Goal: Transaction & Acquisition: Book appointment/travel/reservation

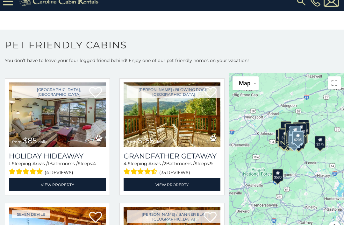
scroll to position [5657, 0]
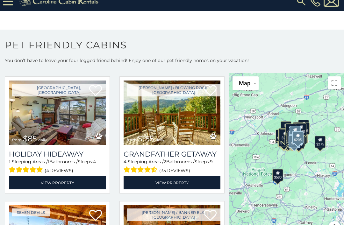
click at [184, 121] on img at bounding box center [172, 113] width 97 height 65
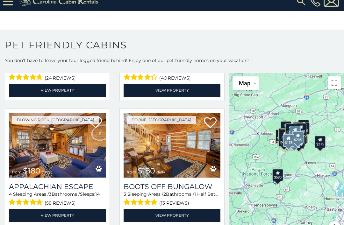
scroll to position [6006, 0]
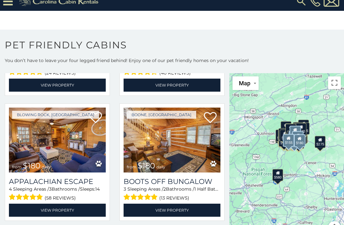
click at [68, 127] on img at bounding box center [57, 140] width 97 height 65
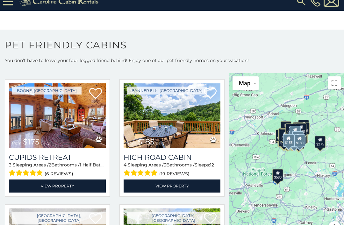
scroll to position [6402, 0]
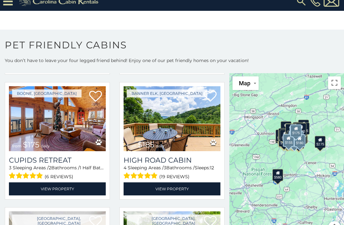
click at [67, 101] on img at bounding box center [57, 118] width 97 height 65
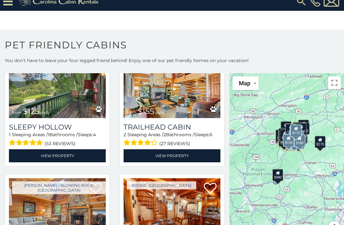
scroll to position [6812, 0]
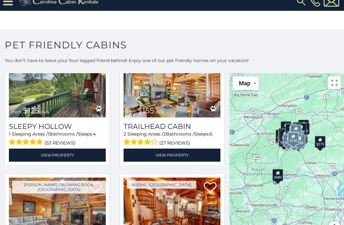
click at [177, 149] on link "View Property" at bounding box center [172, 155] width 97 height 13
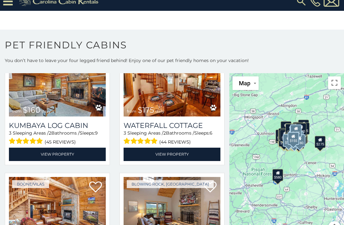
scroll to position [6938, 0]
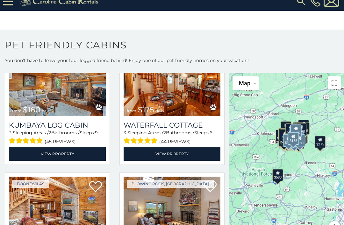
click at [64, 148] on link "View Property" at bounding box center [57, 154] width 97 height 13
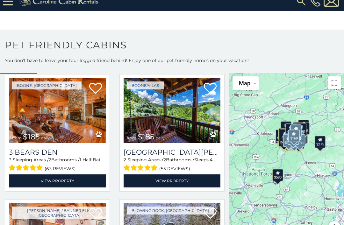
scroll to position [7162, 0]
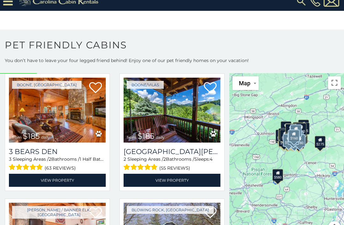
click at [182, 174] on link "View Property" at bounding box center [172, 180] width 97 height 13
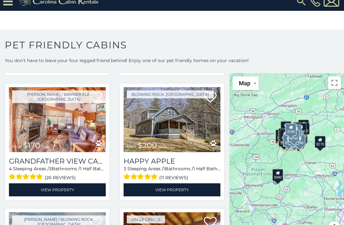
scroll to position [7279, 0]
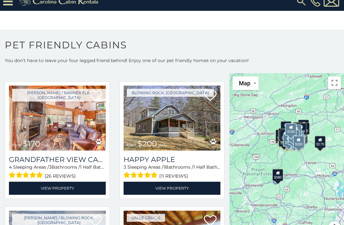
click at [196, 127] on img at bounding box center [172, 118] width 97 height 65
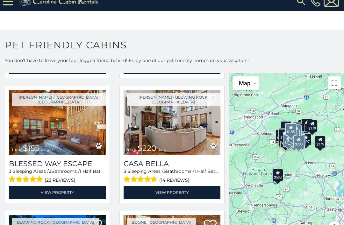
scroll to position [7515, 0]
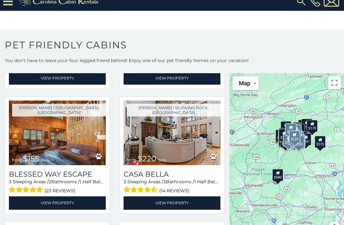
click at [178, 197] on link "View Property" at bounding box center [172, 203] width 97 height 13
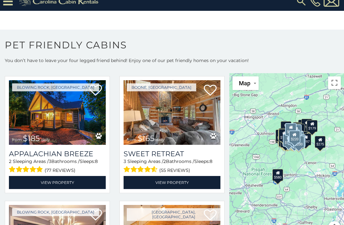
scroll to position [7661, 0]
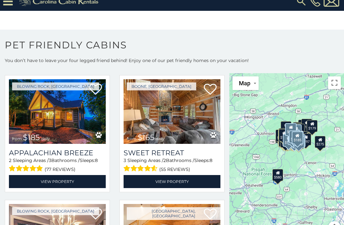
click at [73, 175] on link "View Property" at bounding box center [57, 181] width 97 height 13
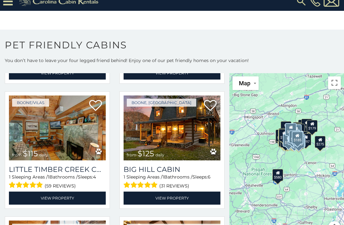
scroll to position [8071, 0]
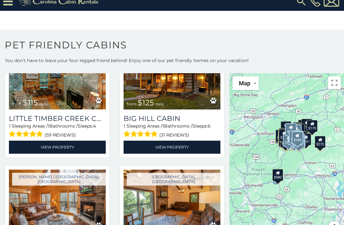
click at [171, 141] on link "View Property" at bounding box center [172, 147] width 97 height 13
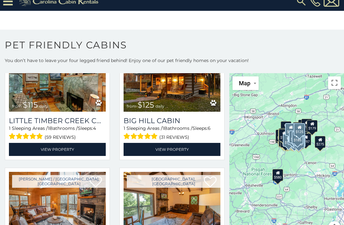
click at [185, 143] on link "View Property" at bounding box center [172, 149] width 97 height 13
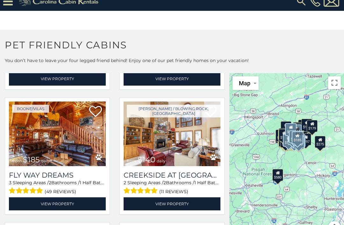
scroll to position [8275, 0]
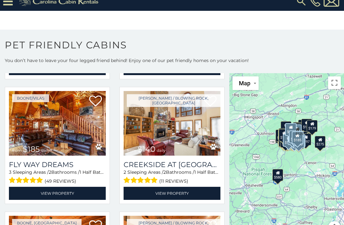
click at [188, 187] on link "View Property" at bounding box center [172, 193] width 97 height 13
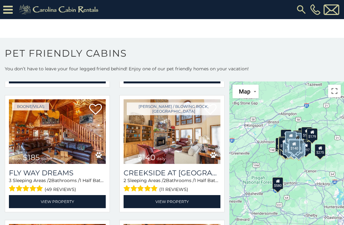
scroll to position [25, 0]
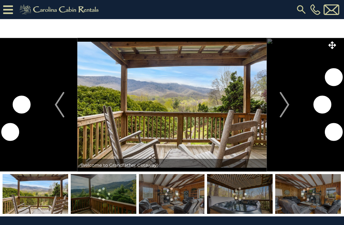
click at [286, 103] on img "Next" at bounding box center [285, 104] width 10 height 25
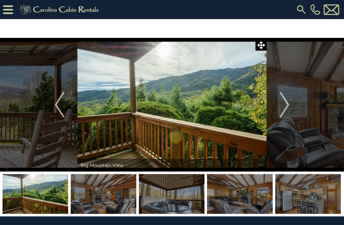
click at [291, 102] on button "Next" at bounding box center [285, 105] width 36 height 134
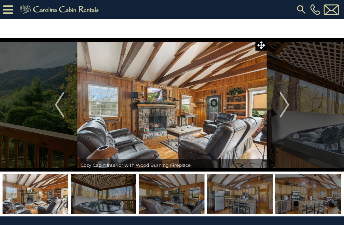
click at [285, 110] on img "Next" at bounding box center [285, 104] width 10 height 25
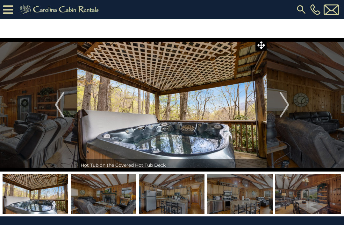
click at [283, 105] on img "Next" at bounding box center [285, 104] width 10 height 25
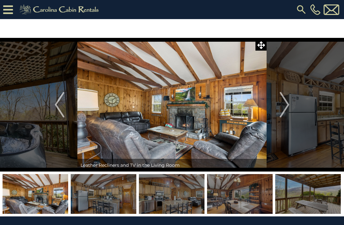
click at [280, 113] on img "Next" at bounding box center [285, 104] width 10 height 25
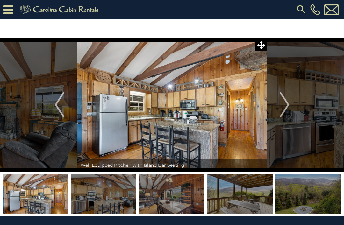
click at [274, 107] on button "Next" at bounding box center [285, 105] width 36 height 134
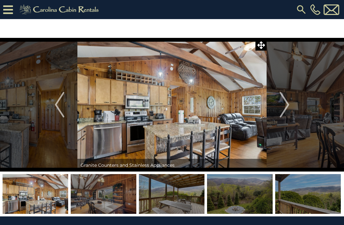
click at [280, 106] on img "Next" at bounding box center [285, 104] width 10 height 25
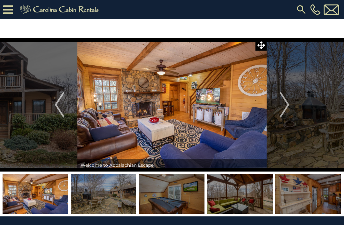
click at [283, 100] on img "Next" at bounding box center [285, 104] width 10 height 25
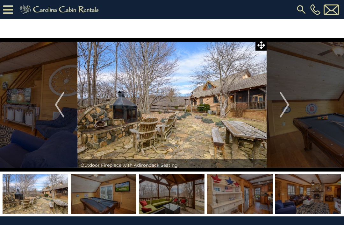
click at [277, 106] on button "Next" at bounding box center [285, 105] width 36 height 134
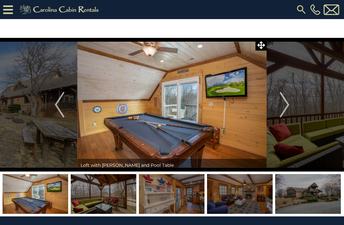
click at [279, 105] on button "Next" at bounding box center [285, 105] width 36 height 134
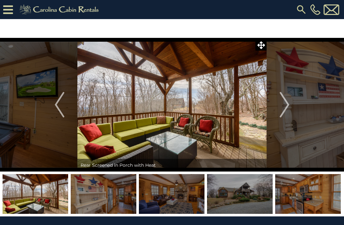
click at [279, 109] on button "Next" at bounding box center [285, 105] width 36 height 134
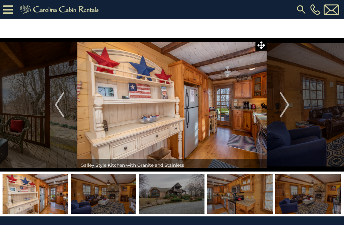
click at [276, 113] on button "Next" at bounding box center [285, 105] width 36 height 134
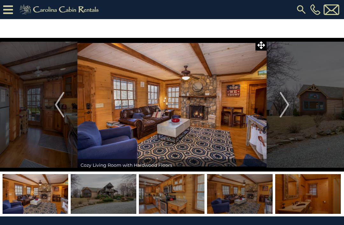
click at [277, 107] on button "Next" at bounding box center [285, 105] width 36 height 134
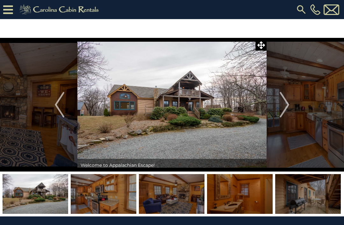
click at [281, 106] on img "Next" at bounding box center [285, 104] width 10 height 25
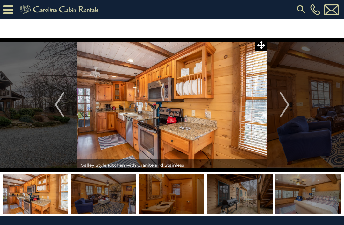
click at [271, 109] on button "Next" at bounding box center [285, 105] width 36 height 134
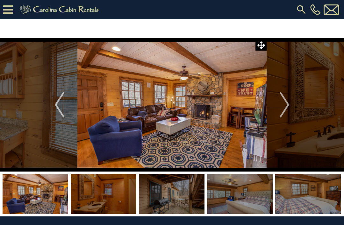
click at [281, 107] on img "Next" at bounding box center [285, 104] width 10 height 25
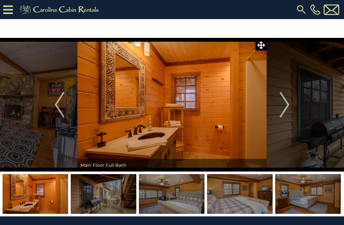
click at [284, 105] on img "Next" at bounding box center [285, 104] width 10 height 25
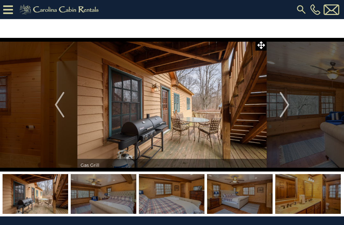
click at [285, 110] on img "Next" at bounding box center [285, 104] width 10 height 25
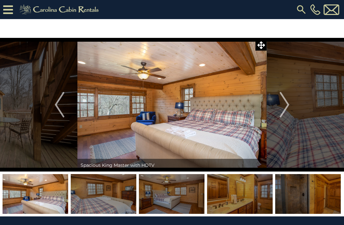
click at [287, 109] on img "Next" at bounding box center [285, 104] width 10 height 25
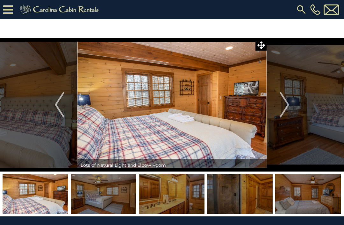
click at [281, 109] on img "Next" at bounding box center [285, 104] width 10 height 25
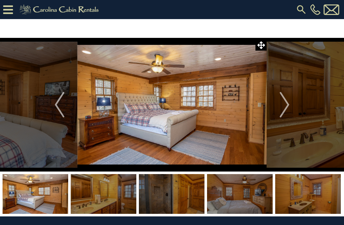
click at [285, 107] on img "Next" at bounding box center [285, 104] width 10 height 25
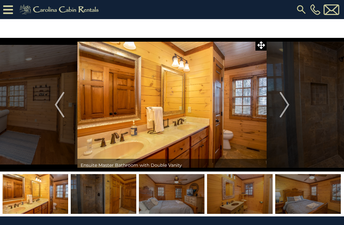
click at [282, 108] on img "Next" at bounding box center [285, 104] width 10 height 25
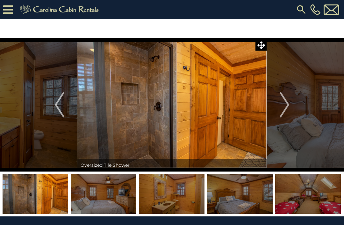
click at [293, 99] on button "Next" at bounding box center [285, 105] width 36 height 134
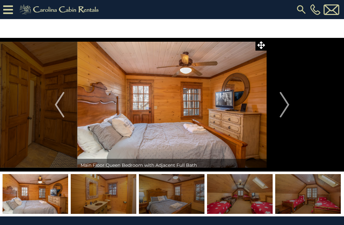
click at [287, 106] on img "Next" at bounding box center [285, 104] width 10 height 25
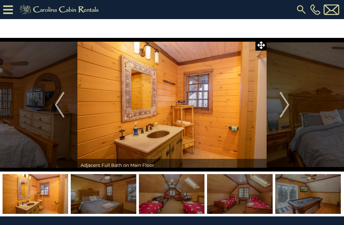
click at [289, 104] on img "Next" at bounding box center [285, 104] width 10 height 25
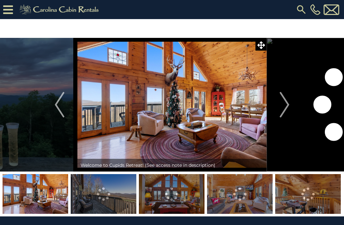
click at [288, 103] on img "Next" at bounding box center [285, 104] width 10 height 25
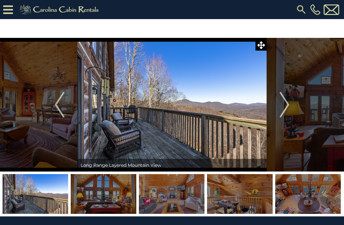
click at [282, 104] on img "Next" at bounding box center [285, 104] width 10 height 25
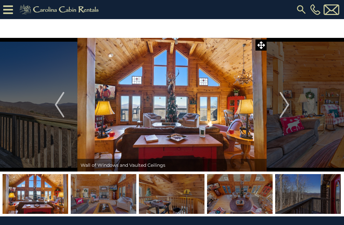
click at [286, 104] on img "Next" at bounding box center [285, 104] width 10 height 25
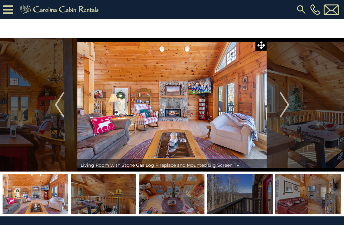
click at [287, 105] on img "Next" at bounding box center [285, 104] width 10 height 25
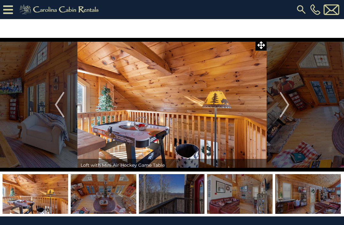
click at [286, 104] on img "Next" at bounding box center [285, 104] width 10 height 25
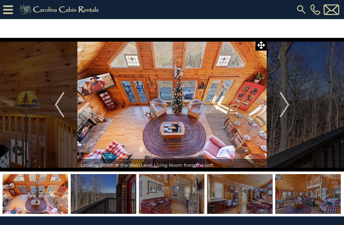
click at [283, 105] on img "Next" at bounding box center [285, 104] width 10 height 25
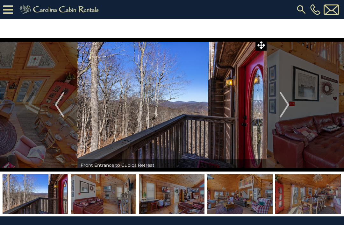
click at [289, 103] on img "Next" at bounding box center [285, 104] width 10 height 25
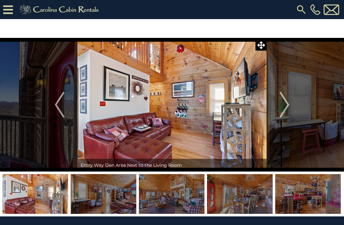
click at [289, 101] on img "Next" at bounding box center [285, 104] width 10 height 25
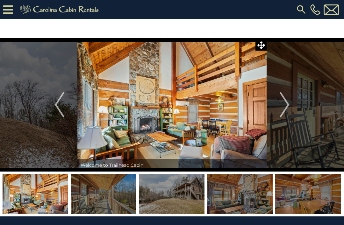
click at [282, 105] on img "Next" at bounding box center [285, 104] width 10 height 25
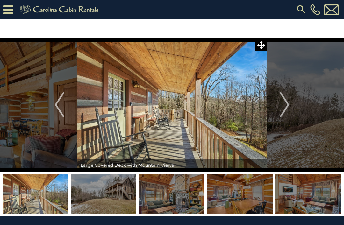
click at [283, 105] on img "Next" at bounding box center [285, 104] width 10 height 25
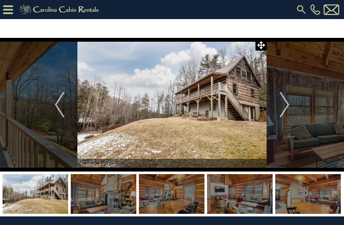
click at [281, 107] on img "Next" at bounding box center [285, 104] width 10 height 25
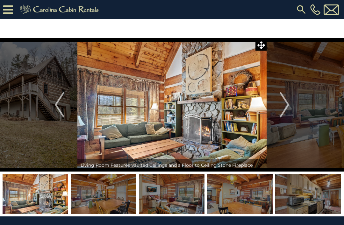
click at [283, 103] on img "Next" at bounding box center [285, 104] width 10 height 25
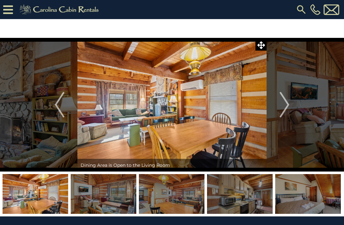
click at [278, 103] on button "Next" at bounding box center [285, 105] width 36 height 134
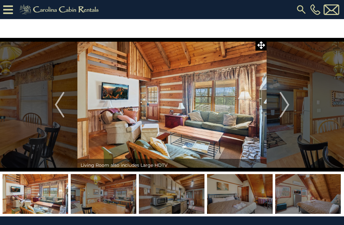
click at [284, 103] on img "Next" at bounding box center [285, 104] width 10 height 25
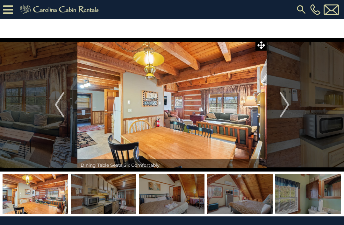
click at [289, 103] on img "Next" at bounding box center [285, 104] width 10 height 25
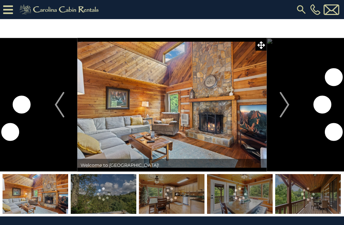
click at [284, 105] on img "Next" at bounding box center [285, 104] width 10 height 25
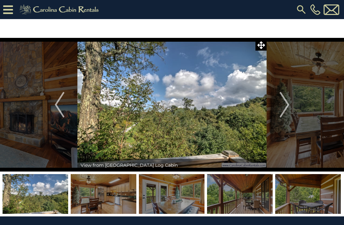
click at [284, 102] on img "Next" at bounding box center [285, 104] width 10 height 25
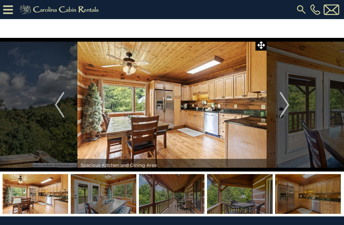
click at [284, 104] on img "Next" at bounding box center [285, 104] width 10 height 25
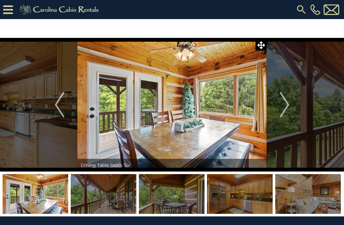
click at [284, 106] on img "Next" at bounding box center [285, 104] width 10 height 25
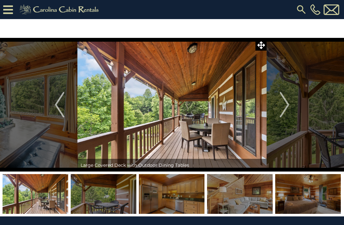
click at [282, 105] on img "Next" at bounding box center [285, 104] width 10 height 25
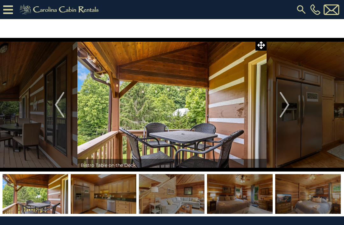
click at [286, 104] on img "Next" at bounding box center [285, 104] width 10 height 25
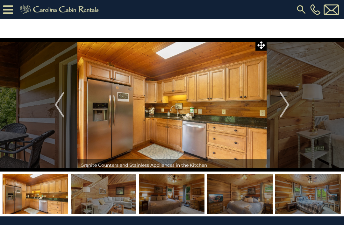
click at [282, 104] on img "Next" at bounding box center [285, 104] width 10 height 25
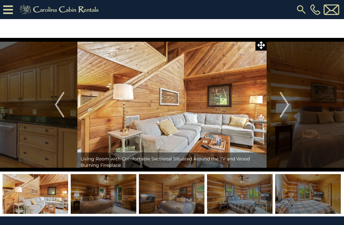
click at [281, 110] on img "Next" at bounding box center [285, 104] width 10 height 25
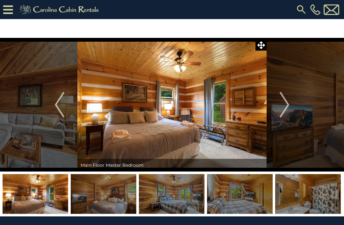
click at [282, 100] on img "Next" at bounding box center [285, 104] width 10 height 25
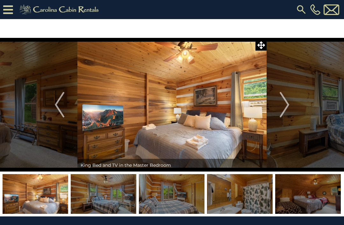
click at [280, 104] on img "Next" at bounding box center [285, 104] width 10 height 25
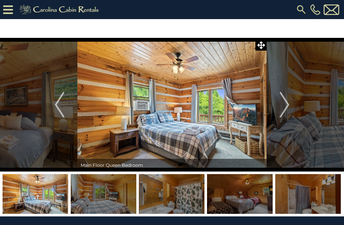
click at [281, 105] on img "Next" at bounding box center [285, 104] width 10 height 25
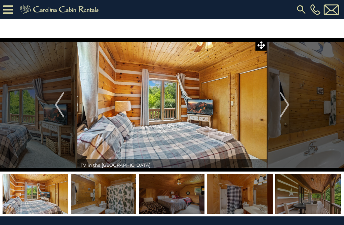
click at [283, 104] on img "Next" at bounding box center [285, 104] width 10 height 25
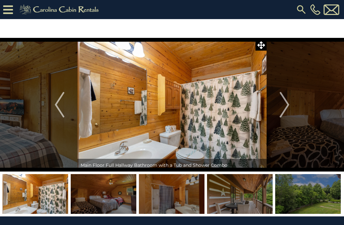
click at [279, 103] on button "Next" at bounding box center [285, 105] width 36 height 134
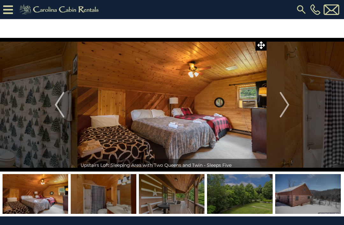
click at [279, 104] on button "Next" at bounding box center [285, 105] width 36 height 134
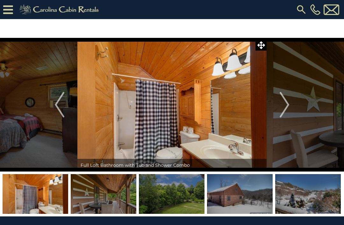
click at [281, 104] on img "Next" at bounding box center [285, 104] width 10 height 25
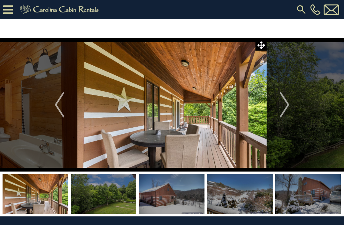
click at [272, 108] on button "Next" at bounding box center [285, 105] width 36 height 134
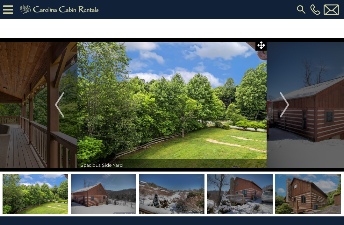
click at [282, 105] on img "Next" at bounding box center [285, 104] width 10 height 25
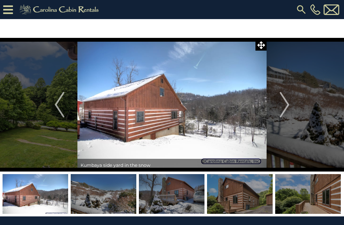
click at [281, 105] on img "Next" at bounding box center [285, 104] width 10 height 25
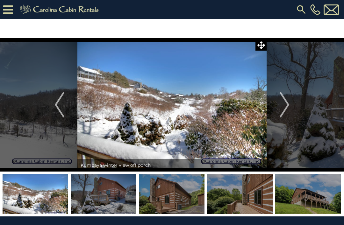
click at [291, 107] on button "Next" at bounding box center [285, 105] width 36 height 134
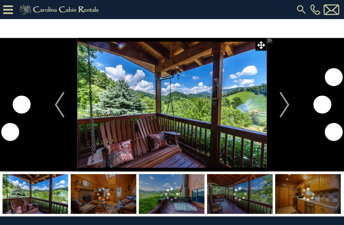
click at [280, 105] on img "Next" at bounding box center [285, 104] width 10 height 25
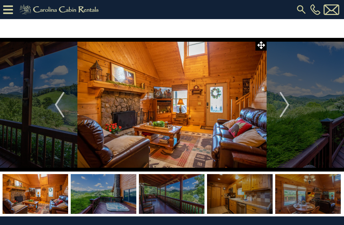
click at [285, 102] on img "Next" at bounding box center [285, 104] width 10 height 25
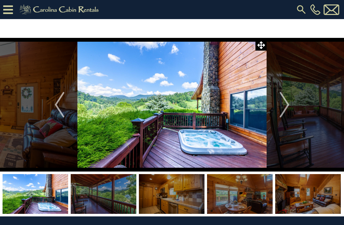
click at [282, 105] on img "Next" at bounding box center [285, 104] width 10 height 25
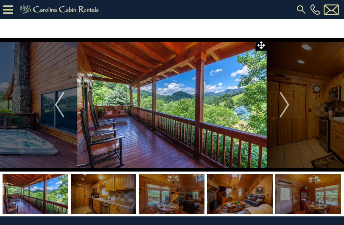
click at [285, 101] on img "Next" at bounding box center [285, 104] width 10 height 25
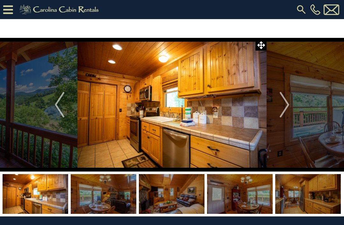
click at [281, 107] on img "Next" at bounding box center [285, 104] width 10 height 25
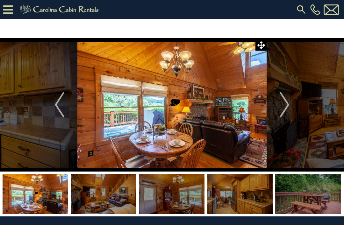
click at [277, 109] on button "Next" at bounding box center [285, 105] width 36 height 134
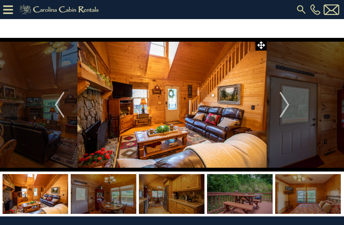
click at [282, 103] on img "Next" at bounding box center [285, 104] width 10 height 25
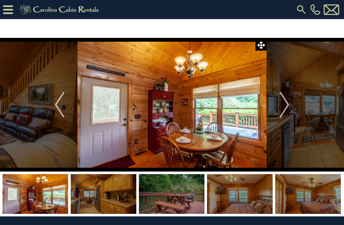
click at [285, 105] on img "Next" at bounding box center [285, 104] width 10 height 25
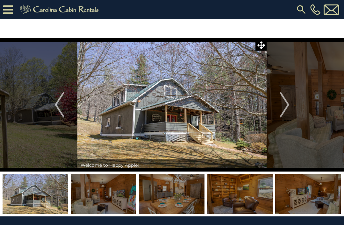
click at [280, 107] on img "Next" at bounding box center [285, 104] width 10 height 25
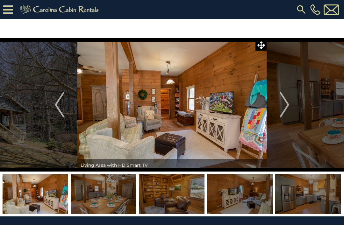
click at [282, 105] on img "Next" at bounding box center [285, 104] width 10 height 25
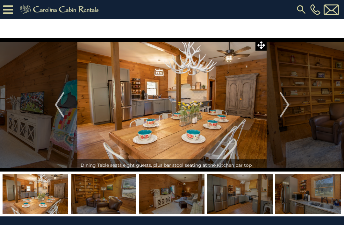
click at [280, 105] on img "Next" at bounding box center [285, 104] width 10 height 25
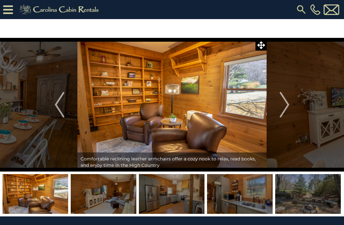
click at [286, 104] on img "Next" at bounding box center [285, 104] width 10 height 25
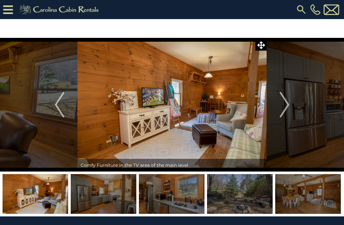
click at [279, 111] on button "Next" at bounding box center [285, 105] width 36 height 134
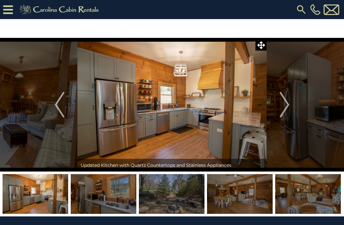
click at [282, 111] on img "Next" at bounding box center [285, 104] width 10 height 25
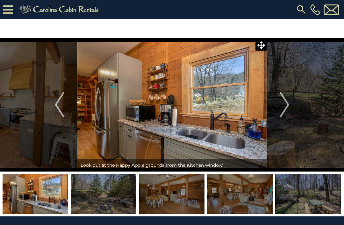
click at [277, 109] on button "Next" at bounding box center [285, 105] width 36 height 134
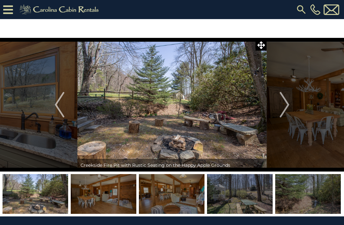
click at [276, 111] on button "Next" at bounding box center [285, 105] width 36 height 134
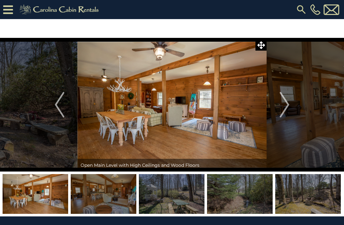
click at [282, 104] on img "Next" at bounding box center [285, 104] width 10 height 25
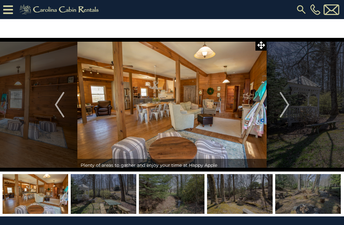
click at [283, 104] on img "Next" at bounding box center [285, 104] width 10 height 25
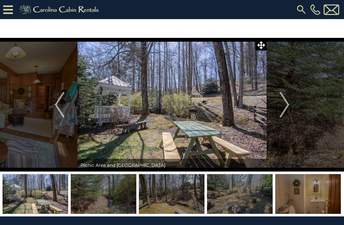
click at [285, 105] on img "Next" at bounding box center [285, 104] width 10 height 25
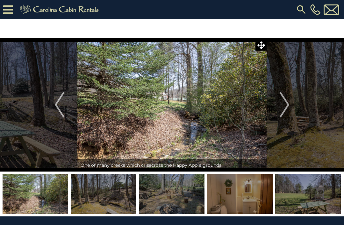
click at [281, 113] on img "Next" at bounding box center [285, 104] width 10 height 25
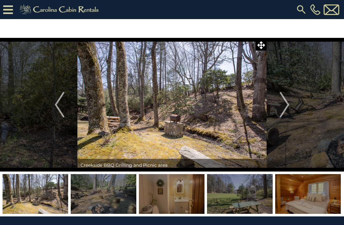
click at [282, 105] on img "Next" at bounding box center [285, 104] width 10 height 25
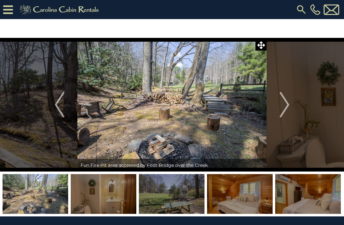
click at [278, 111] on button "Next" at bounding box center [285, 105] width 36 height 134
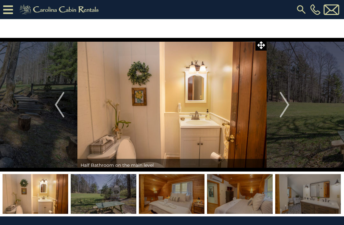
click at [278, 108] on button "Next" at bounding box center [285, 105] width 36 height 134
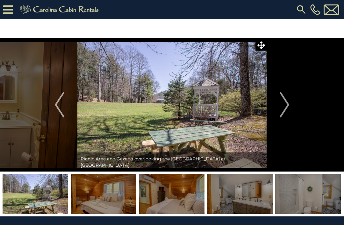
click at [285, 105] on img "Next" at bounding box center [285, 104] width 10 height 25
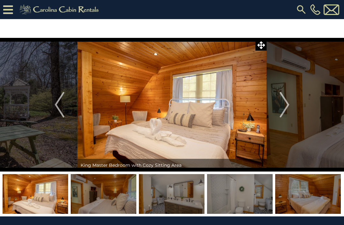
click at [279, 111] on button "Next" at bounding box center [285, 105] width 36 height 134
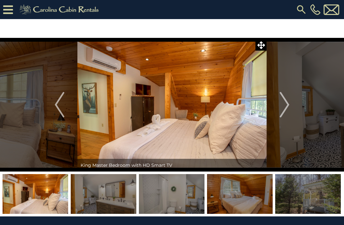
click at [280, 106] on img "Next" at bounding box center [285, 104] width 10 height 25
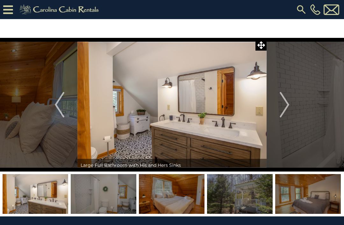
click at [274, 109] on button "Next" at bounding box center [285, 105] width 36 height 134
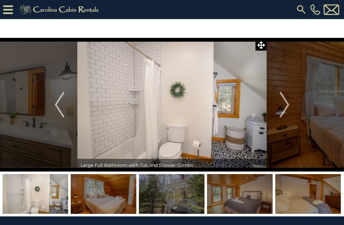
click at [277, 110] on button "Next" at bounding box center [285, 105] width 36 height 134
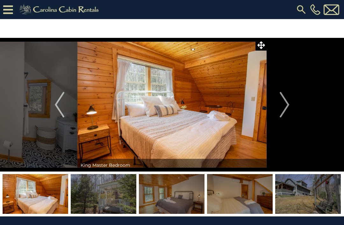
click at [285, 104] on img "Next" at bounding box center [285, 104] width 10 height 25
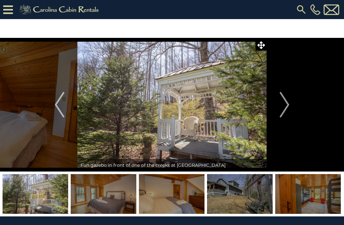
click at [279, 106] on button "Next" at bounding box center [285, 105] width 36 height 134
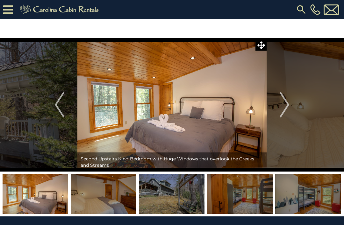
click at [294, 99] on button "Next" at bounding box center [285, 105] width 36 height 134
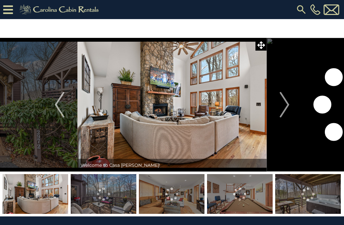
click at [280, 100] on img "Next" at bounding box center [285, 104] width 10 height 25
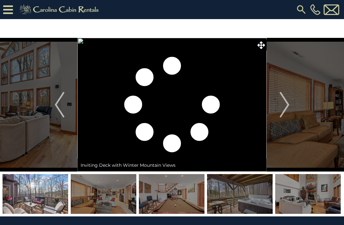
click at [288, 105] on img "Next" at bounding box center [285, 104] width 10 height 25
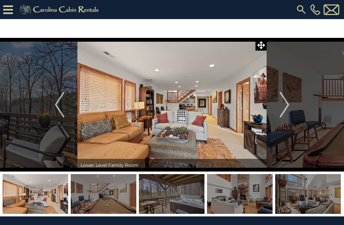
click at [283, 105] on img "Next" at bounding box center [285, 104] width 10 height 25
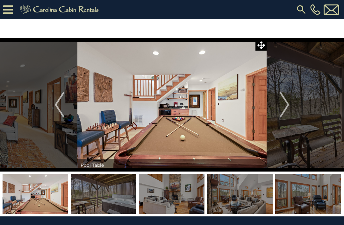
click at [283, 105] on img "Next" at bounding box center [285, 104] width 10 height 25
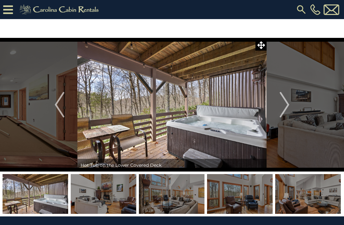
click at [284, 104] on img "Next" at bounding box center [285, 104] width 10 height 25
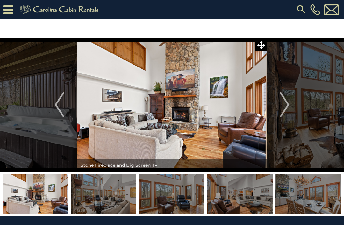
click at [285, 103] on img "Next" at bounding box center [285, 104] width 10 height 25
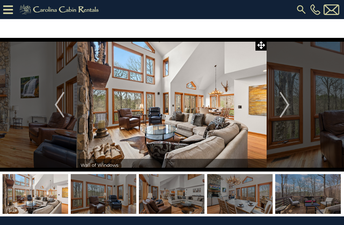
click at [282, 103] on img "Next" at bounding box center [285, 104] width 10 height 25
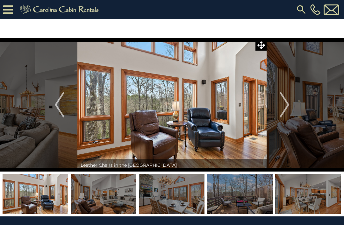
click at [283, 105] on img "Next" at bounding box center [285, 104] width 10 height 25
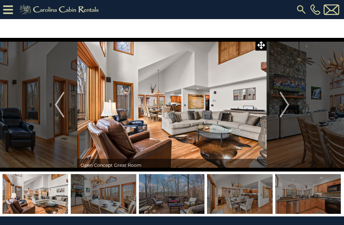
click at [287, 102] on img "Next" at bounding box center [285, 104] width 10 height 25
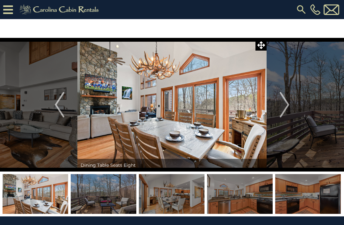
click at [287, 103] on img "Next" at bounding box center [285, 104] width 10 height 25
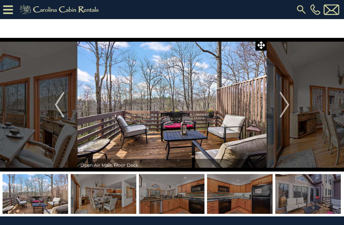
click at [282, 103] on img "Next" at bounding box center [285, 104] width 10 height 25
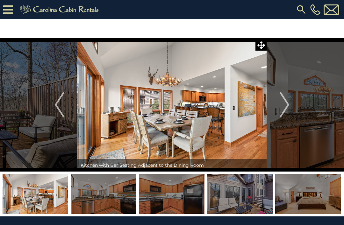
click at [284, 105] on img "Next" at bounding box center [285, 104] width 10 height 25
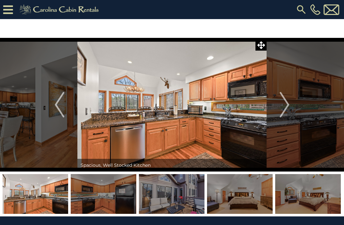
click at [286, 101] on img "Next" at bounding box center [285, 104] width 10 height 25
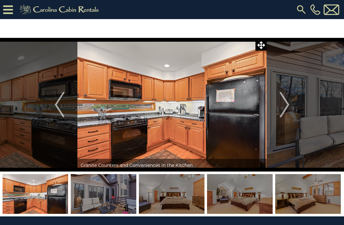
click at [289, 100] on img "Next" at bounding box center [285, 104] width 10 height 25
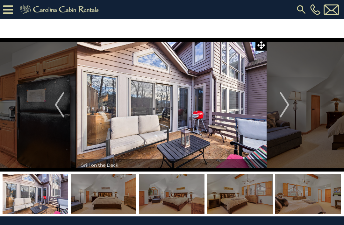
click at [287, 104] on img "Next" at bounding box center [285, 104] width 10 height 25
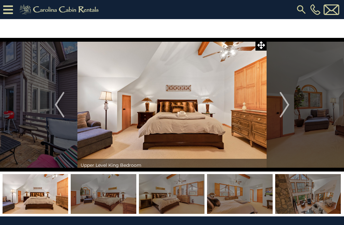
click at [286, 107] on img "Next" at bounding box center [285, 104] width 10 height 25
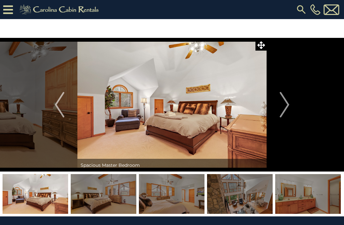
click at [283, 106] on img "Next" at bounding box center [285, 104] width 10 height 25
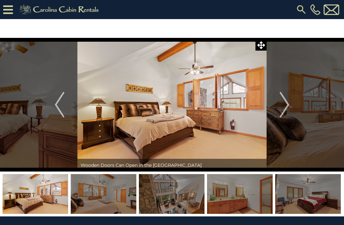
click at [285, 105] on img "Next" at bounding box center [285, 104] width 10 height 25
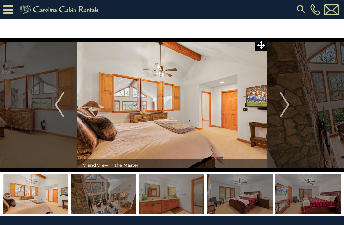
click at [281, 105] on img "Next" at bounding box center [285, 104] width 10 height 25
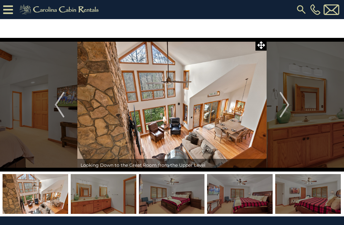
click at [285, 103] on img "Next" at bounding box center [285, 104] width 10 height 25
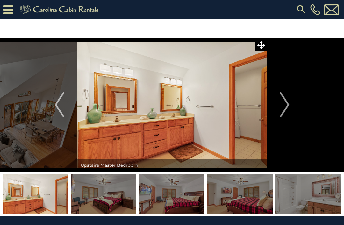
click at [282, 102] on img "Next" at bounding box center [285, 104] width 10 height 25
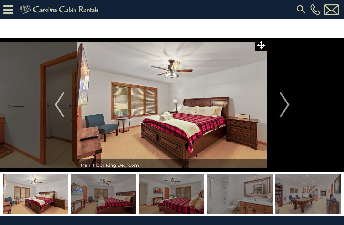
click at [283, 102] on img "Next" at bounding box center [285, 104] width 10 height 25
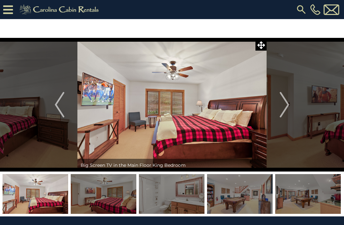
click at [281, 102] on img "Next" at bounding box center [285, 104] width 10 height 25
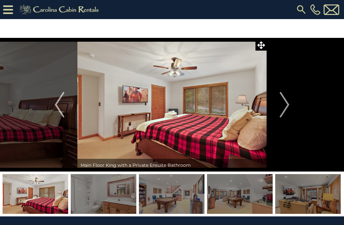
click at [282, 103] on img "Next" at bounding box center [285, 104] width 10 height 25
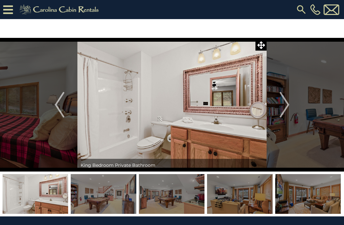
click at [281, 104] on img "Next" at bounding box center [285, 104] width 10 height 25
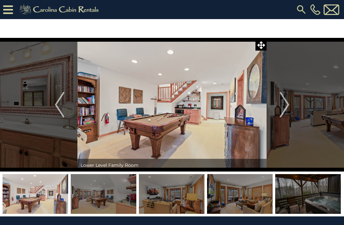
click at [283, 104] on img "Next" at bounding box center [285, 104] width 10 height 25
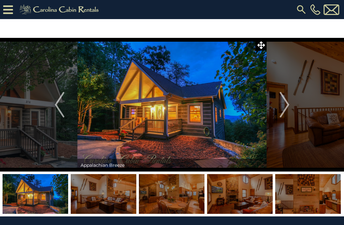
click at [283, 107] on img "Next" at bounding box center [285, 104] width 10 height 25
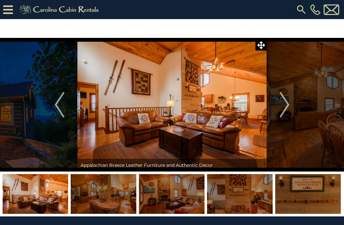
click at [281, 104] on img "Next" at bounding box center [285, 104] width 10 height 25
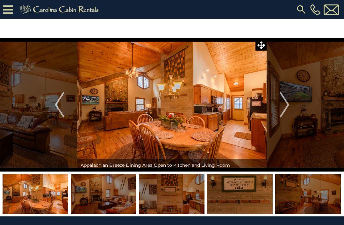
click at [278, 103] on button "Next" at bounding box center [285, 105] width 36 height 134
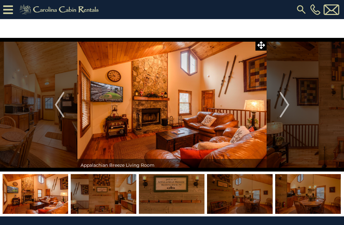
click at [289, 102] on img "Next" at bounding box center [285, 104] width 10 height 25
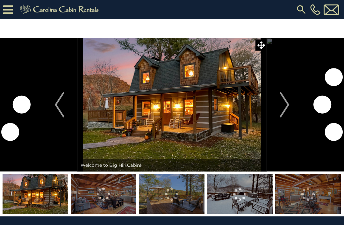
click at [285, 99] on img "Next" at bounding box center [285, 104] width 10 height 25
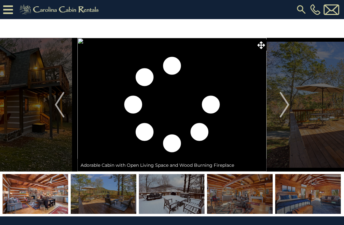
click at [286, 105] on img "Next" at bounding box center [285, 104] width 10 height 25
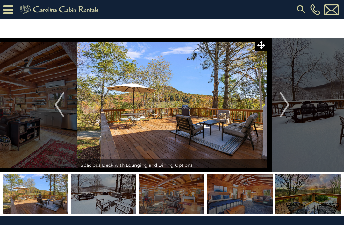
click at [284, 104] on img "Next" at bounding box center [285, 104] width 10 height 25
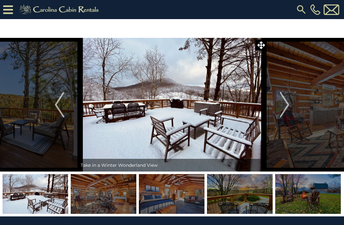
click at [283, 109] on img "Next" at bounding box center [285, 104] width 10 height 25
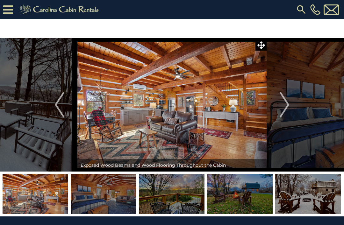
click at [289, 99] on img "Next" at bounding box center [285, 104] width 10 height 25
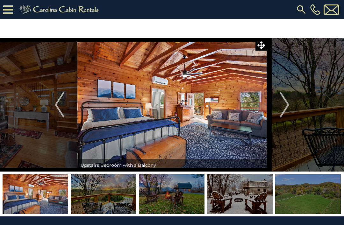
click at [274, 106] on button "Next" at bounding box center [285, 105] width 36 height 134
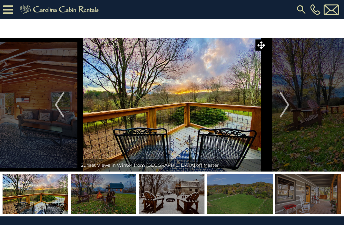
click at [286, 103] on img "Next" at bounding box center [285, 104] width 10 height 25
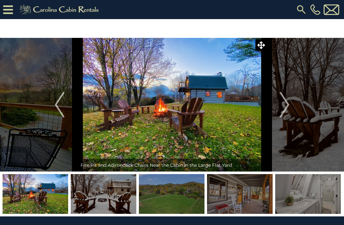
click at [284, 101] on img "Next" at bounding box center [285, 104] width 10 height 25
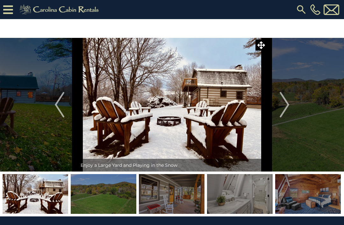
click at [278, 100] on button "Next" at bounding box center [285, 105] width 36 height 134
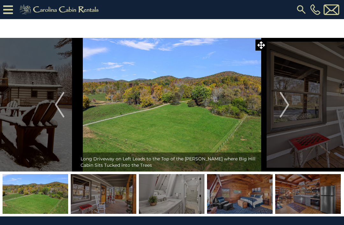
click at [284, 101] on img "Next" at bounding box center [285, 104] width 10 height 25
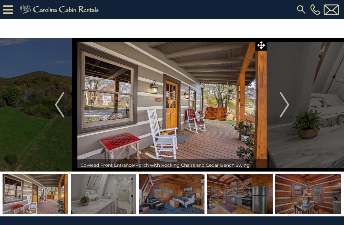
click at [285, 100] on img "Next" at bounding box center [285, 104] width 10 height 25
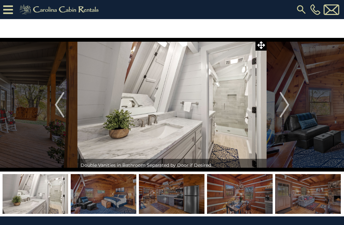
click at [282, 100] on img "Next" at bounding box center [285, 104] width 10 height 25
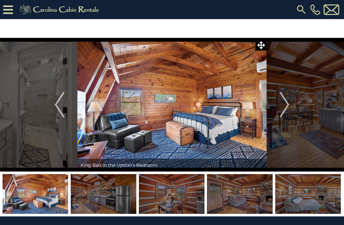
click at [280, 97] on img "Next" at bounding box center [285, 104] width 10 height 25
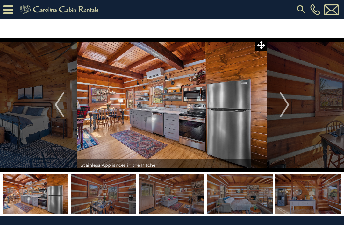
click at [277, 96] on button "Next" at bounding box center [285, 105] width 36 height 134
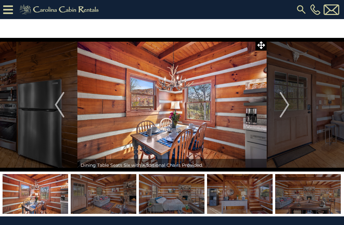
click at [283, 99] on img "Next" at bounding box center [285, 104] width 10 height 25
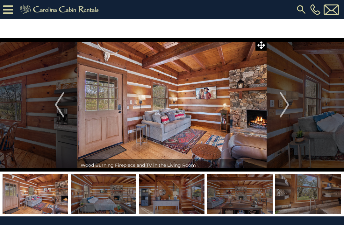
click at [278, 103] on button "Next" at bounding box center [285, 105] width 36 height 134
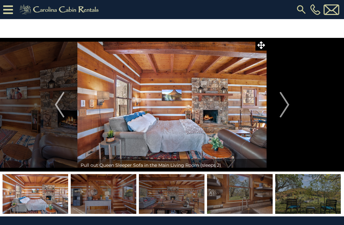
click at [283, 98] on img "Next" at bounding box center [285, 104] width 10 height 25
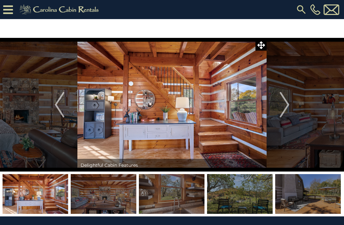
click at [286, 101] on img "Next" at bounding box center [285, 104] width 10 height 25
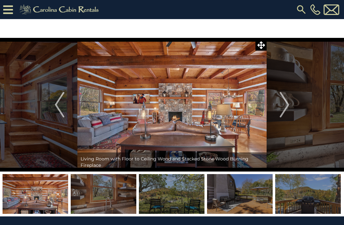
click at [284, 98] on img "Next" at bounding box center [285, 104] width 10 height 25
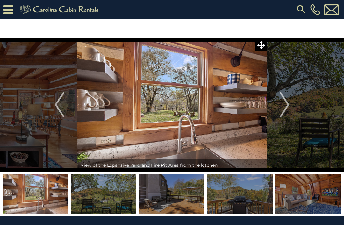
click at [288, 103] on img "Next" at bounding box center [285, 104] width 10 height 25
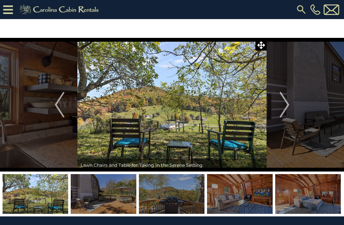
click at [287, 97] on img "Next" at bounding box center [285, 104] width 10 height 25
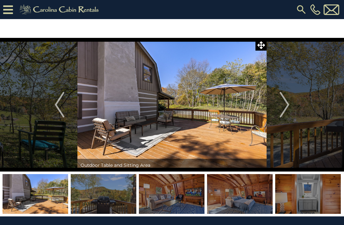
click at [282, 101] on img "Next" at bounding box center [285, 104] width 10 height 25
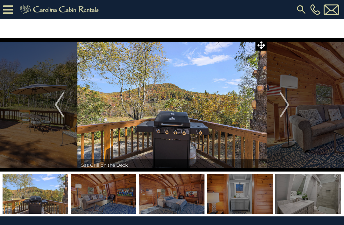
click at [286, 101] on img "Next" at bounding box center [285, 104] width 10 height 25
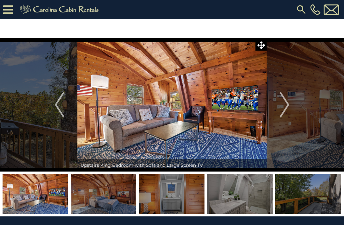
click at [290, 100] on button "Next" at bounding box center [285, 105] width 36 height 134
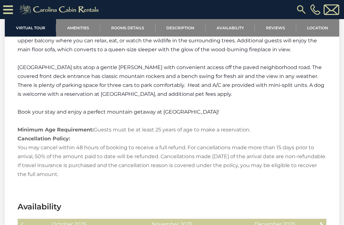
scroll to position [946, 0]
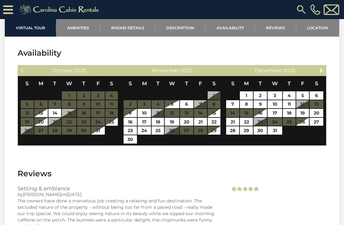
scroll to position [1094, 0]
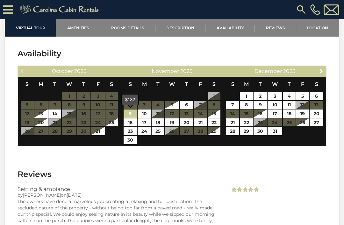
click at [133, 113] on link "9" at bounding box center [130, 114] width 13 height 8
type input "**********"
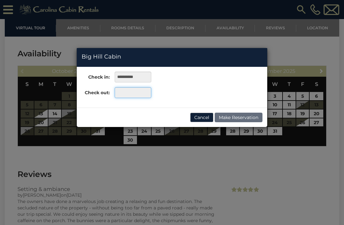
click at [144, 95] on input "text" at bounding box center [133, 92] width 37 height 11
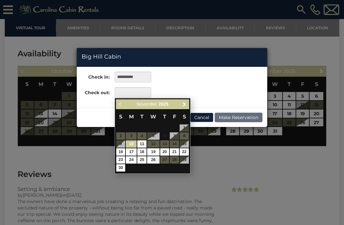
click at [163, 144] on table "S M T W T F S 1 2 3 4 5 6 7 8 9 10 11 12 13 14 15 16 17 18 19 20 21 22 23 24 25…" at bounding box center [152, 140] width 73 height 63
click at [167, 141] on table "S M T W T F S 1 2 3 4 5 6 7 8 9 10 11 12 13 14 15 16 17 18 19 20 21 22 23 24 25…" at bounding box center [152, 140] width 73 height 63
click at [166, 145] on table "S M T W T F S 1 2 3 4 5 6 7 8 9 10 11 12 13 14 15 16 17 18 19 20 21 22 23 24 25…" at bounding box center [152, 140] width 73 height 63
click at [184, 107] on link "Next" at bounding box center [185, 104] width 8 height 8
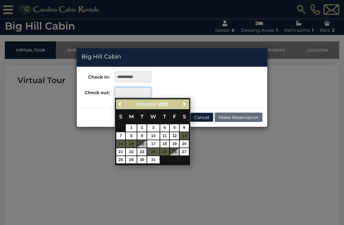
scroll to position [149, 0]
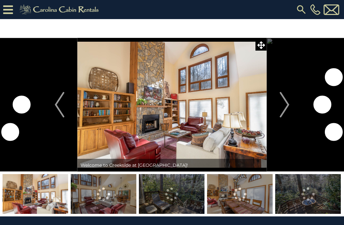
click at [283, 105] on img "Next" at bounding box center [285, 104] width 10 height 25
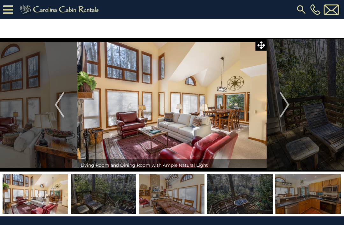
click at [282, 105] on img "Next" at bounding box center [285, 104] width 10 height 25
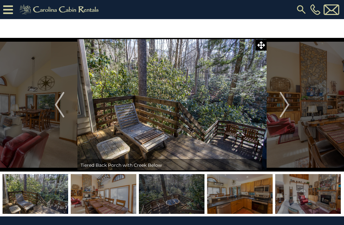
click at [286, 101] on img "Next" at bounding box center [285, 104] width 10 height 25
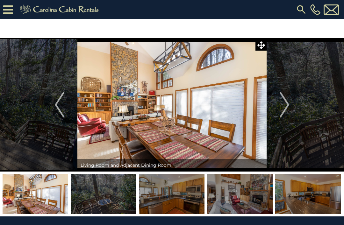
click at [286, 104] on img "Next" at bounding box center [285, 104] width 10 height 25
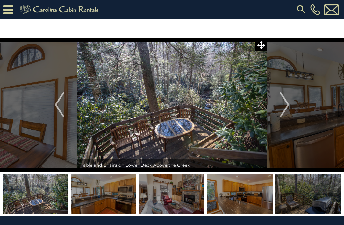
click at [290, 102] on button "Next" at bounding box center [285, 105] width 36 height 134
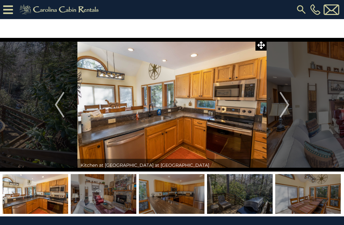
click at [288, 101] on img "Next" at bounding box center [285, 104] width 10 height 25
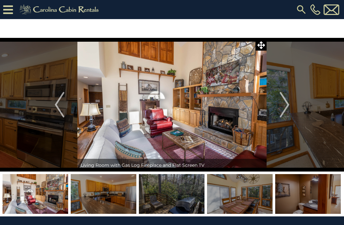
click at [286, 102] on img "Next" at bounding box center [285, 104] width 10 height 25
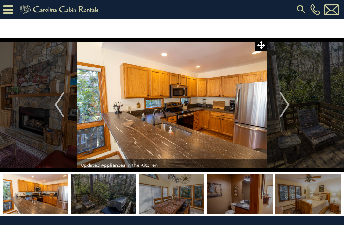
click at [288, 106] on img "Next" at bounding box center [285, 104] width 10 height 25
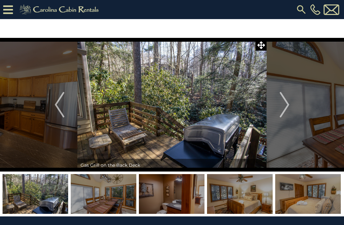
click at [283, 103] on img "Next" at bounding box center [285, 104] width 10 height 25
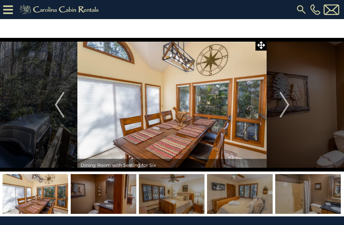
click at [282, 104] on img "Next" at bounding box center [285, 104] width 10 height 25
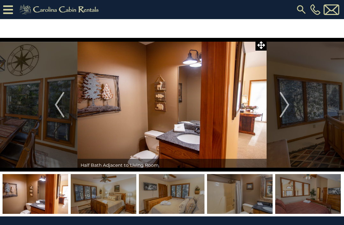
click at [287, 102] on img "Next" at bounding box center [285, 104] width 10 height 25
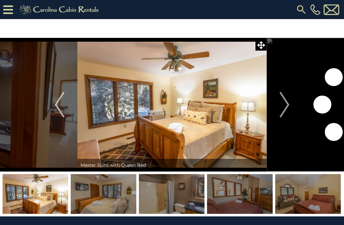
click at [289, 106] on img "Next" at bounding box center [285, 104] width 10 height 25
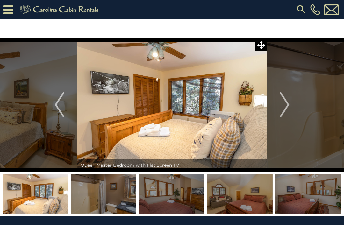
click at [287, 108] on img "Next" at bounding box center [285, 104] width 10 height 25
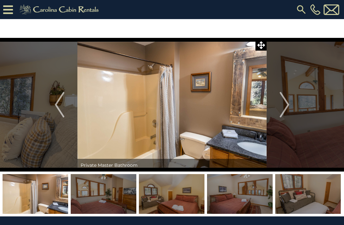
click at [292, 109] on button "Next" at bounding box center [285, 105] width 36 height 134
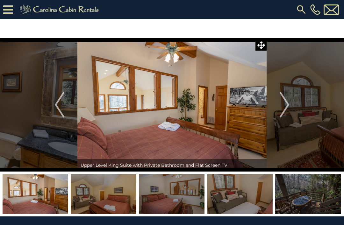
click at [285, 106] on img "Next" at bounding box center [285, 104] width 10 height 25
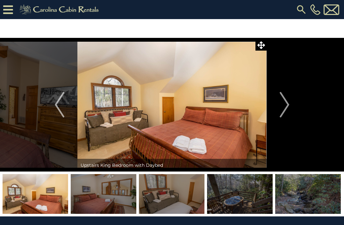
click at [283, 109] on img "Next" at bounding box center [285, 104] width 10 height 25
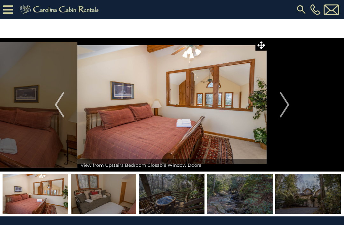
click at [285, 110] on img "Next" at bounding box center [285, 104] width 10 height 25
